Goal: Task Accomplishment & Management: Manage account settings

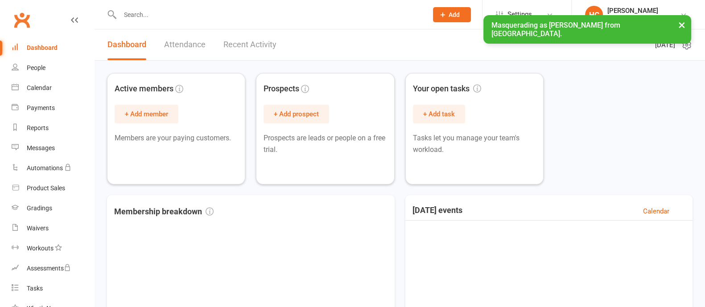
click at [681, 25] on button "×" at bounding box center [681, 24] width 16 height 19
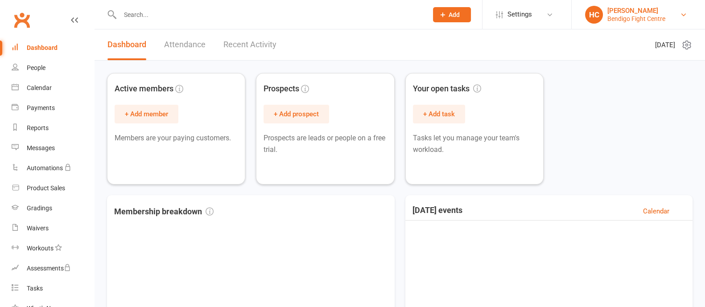
click at [613, 16] on div "Bendigo Fight Centre" at bounding box center [636, 19] width 58 height 8
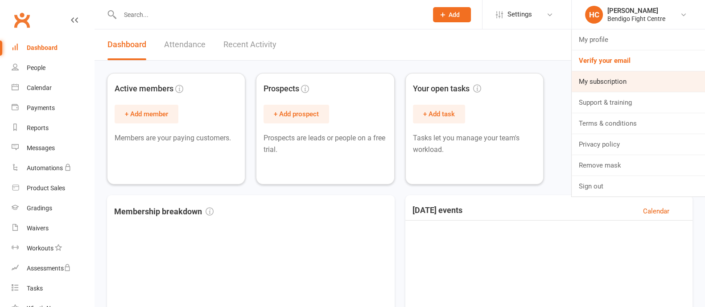
click at [596, 81] on link "My subscription" at bounding box center [637, 81] width 133 height 20
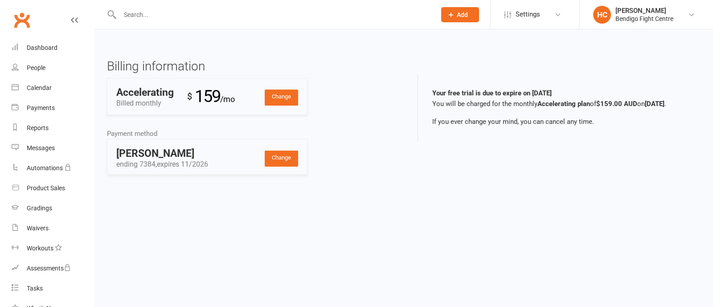
click at [491, 12] on li "Settings Membership Plans Event Templates Appointment Types Mobile App Website …" at bounding box center [534, 14] width 89 height 29
click at [526, 12] on span "Settings" at bounding box center [528, 14] width 25 height 20
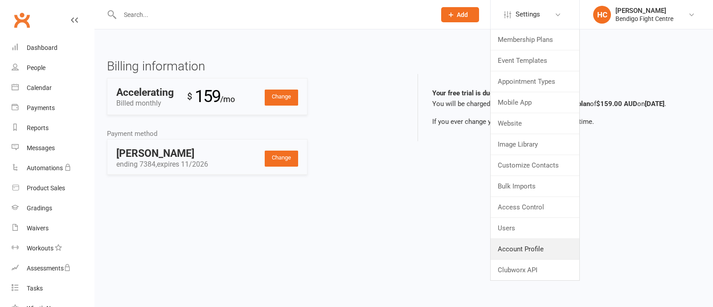
click at [534, 239] on link "Account Profile" at bounding box center [535, 249] width 89 height 20
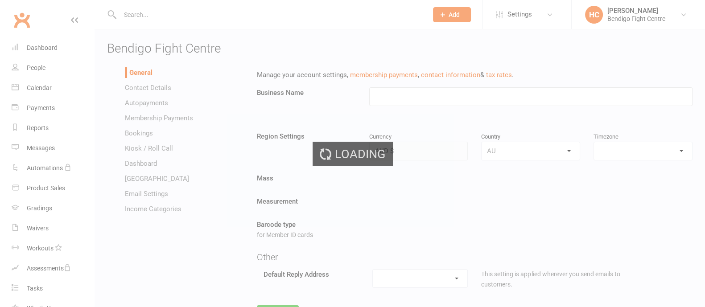
type input "Bendigo Fight Centre"
select select "[GEOGRAPHIC_DATA]/[GEOGRAPHIC_DATA]"
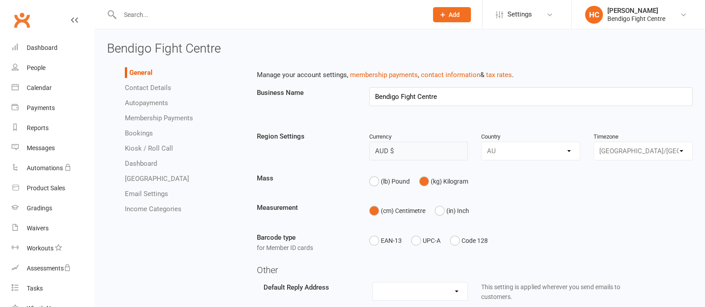
click at [164, 89] on link "Contact Details" at bounding box center [148, 88] width 46 height 8
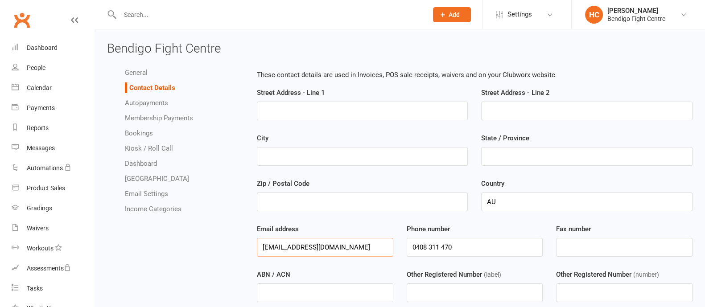
click at [301, 244] on input "[EMAIL_ADDRESS][DOMAIN_NAME]" at bounding box center [325, 247] width 136 height 19
